Goal: Task Accomplishment & Management: Manage account settings

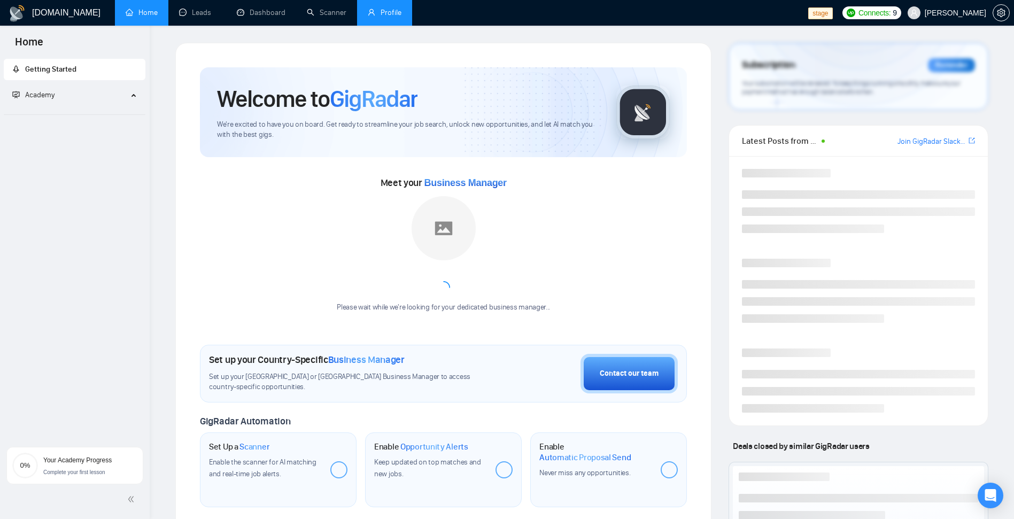
click at [402, 17] on link "Profile" at bounding box center [385, 12] width 34 height 9
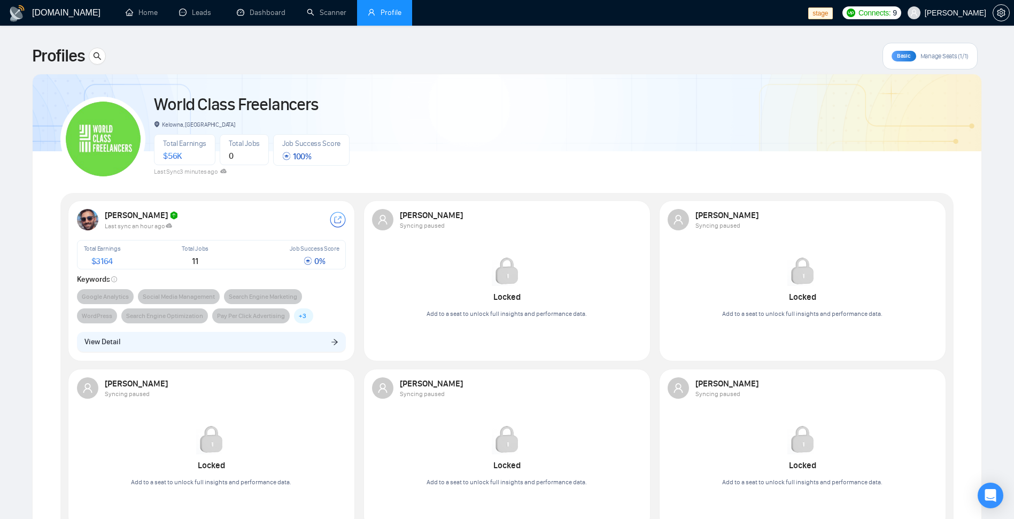
click at [931, 52] on span "Manage Seats (1/1)" at bounding box center [945, 56] width 48 height 9
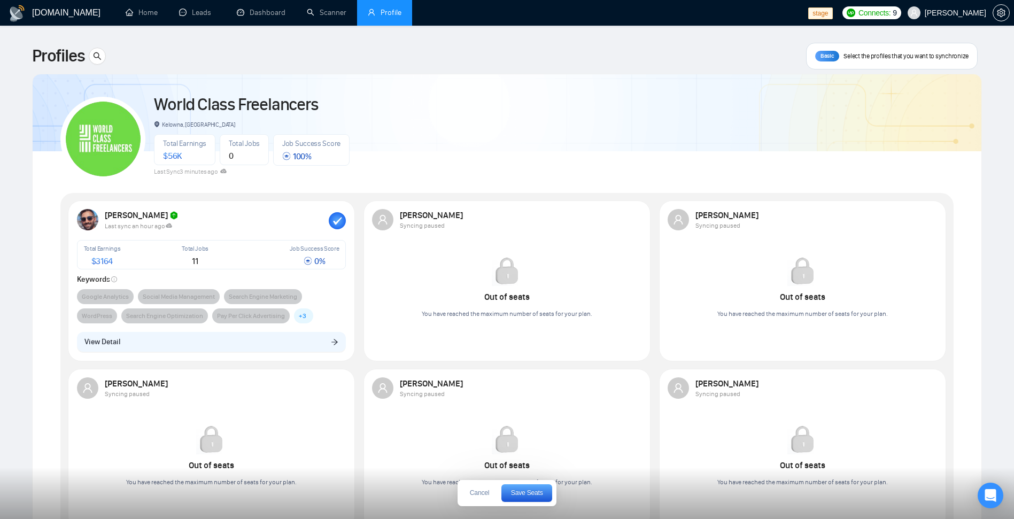
click at [327, 221] on div "Last sync an hour ago" at bounding box center [217, 225] width 224 height 9
click at [330, 221] on rect "button" at bounding box center [337, 220] width 17 height 17
click at [926, 217] on div at bounding box center [928, 219] width 17 height 17
click at [528, 498] on button "Save Seats" at bounding box center [526, 493] width 51 height 18
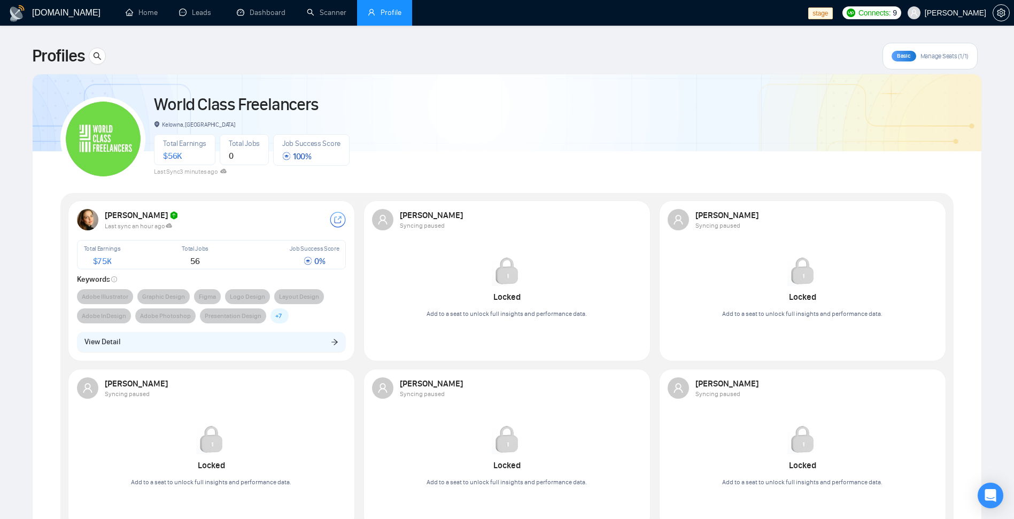
click at [946, 56] on span "Manage Seats (1/1)" at bounding box center [945, 56] width 48 height 9
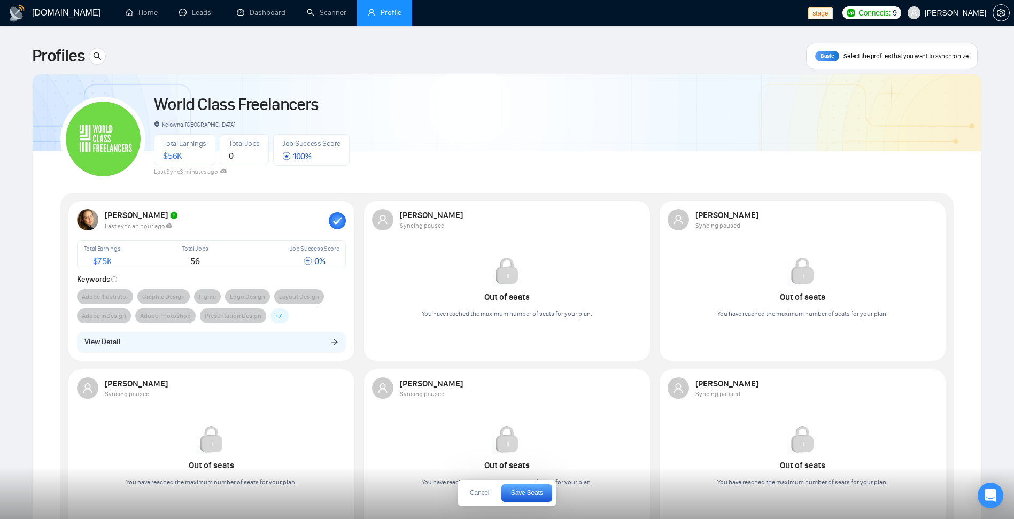
click at [336, 225] on icon "button" at bounding box center [337, 220] width 17 height 17
click at [931, 217] on div at bounding box center [928, 219] width 17 height 17
click at [918, 220] on div "Syncing paused" at bounding box center [808, 224] width 224 height 9
click at [929, 219] on rect "button" at bounding box center [928, 220] width 17 height 17
click at [473, 491] on span "Cancel" at bounding box center [479, 493] width 19 height 6
